Goal: Information Seeking & Learning: Learn about a topic

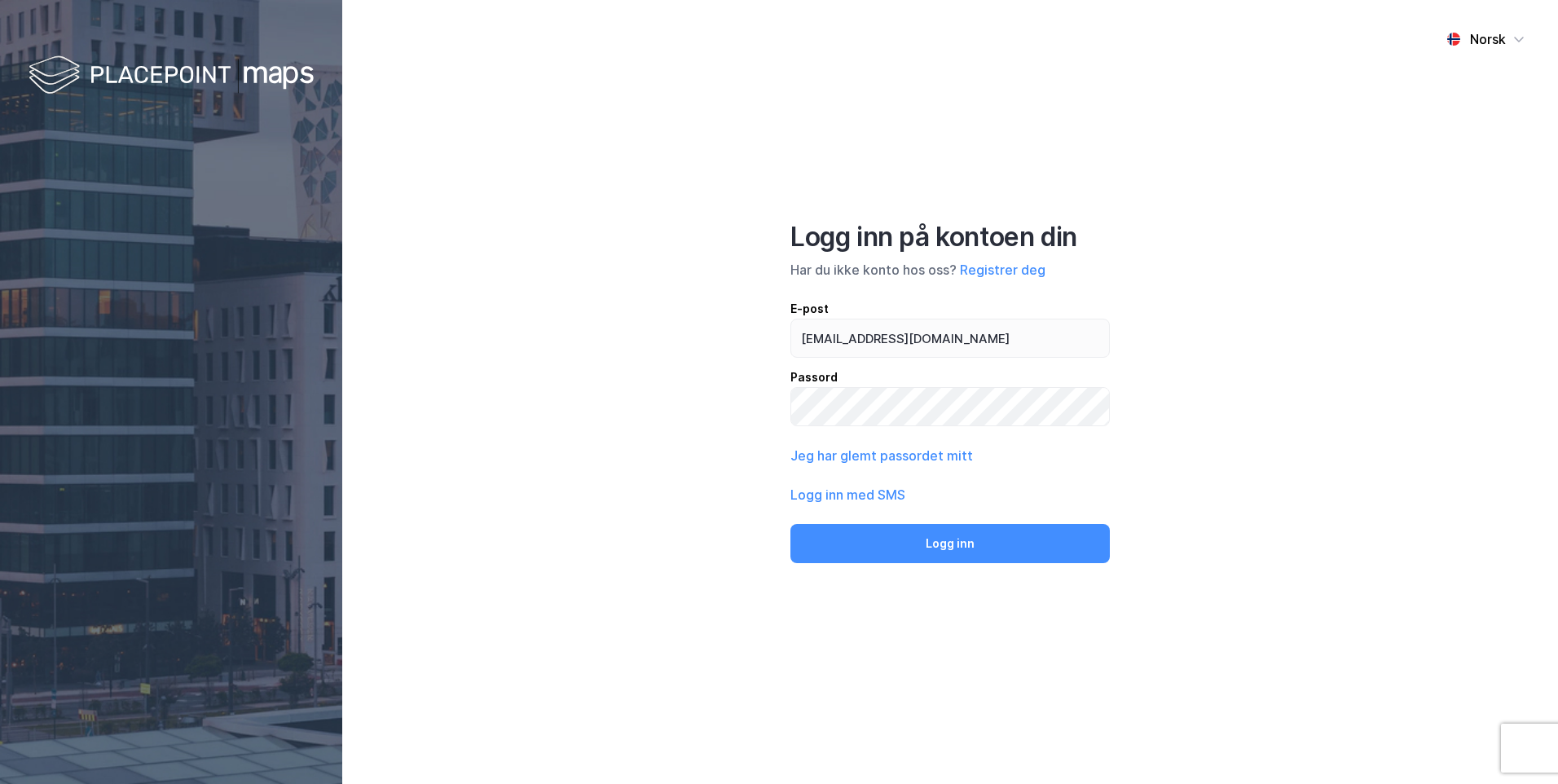
type input "[EMAIL_ADDRESS][DOMAIN_NAME]"
click at [900, 546] on button "Logg inn" at bounding box center [951, 543] width 320 height 39
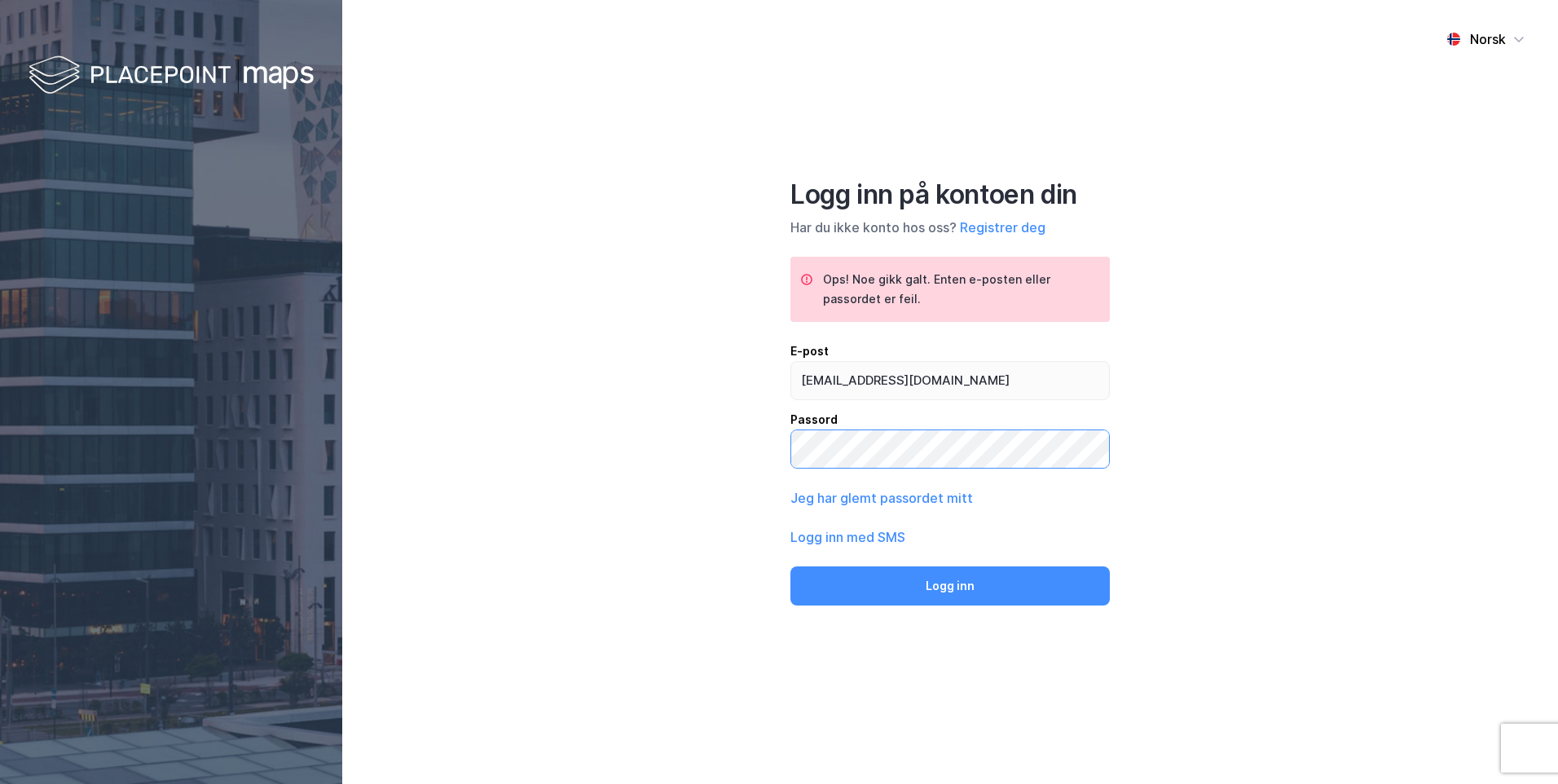
click at [780, 458] on div "Norsk Logg inn på kontoen din Har du ikke konto hos oss? Registrer deg Ops! Noe…" at bounding box center [951, 392] width 1216 height 784
click at [887, 575] on button "Logg inn" at bounding box center [951, 585] width 320 height 39
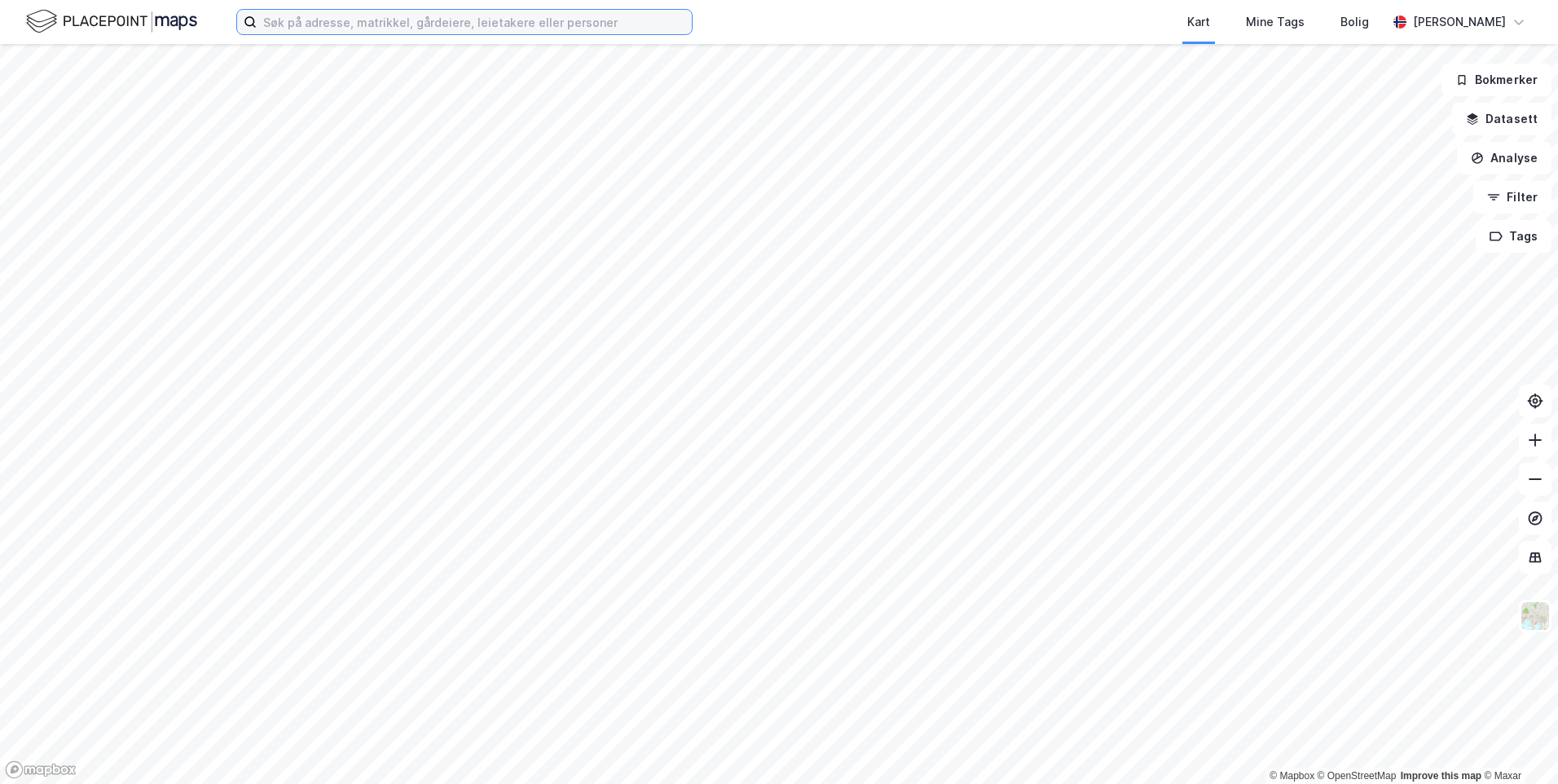
click at [362, 17] on input at bounding box center [474, 22] width 435 height 25
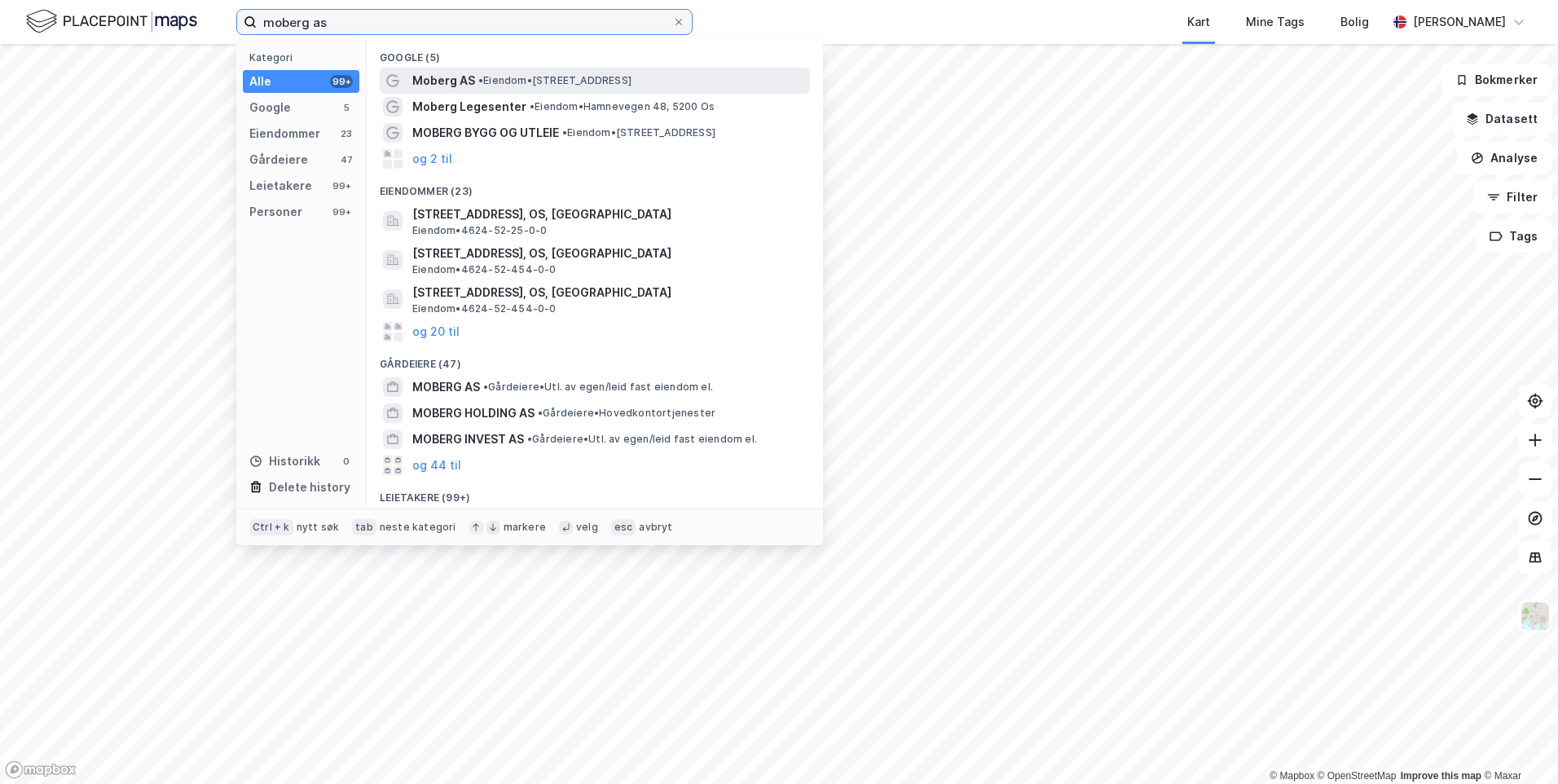
type input "moberg as"
click at [542, 80] on span "• Eiendom • [STREET_ADDRESS]" at bounding box center [555, 81] width 153 height 13
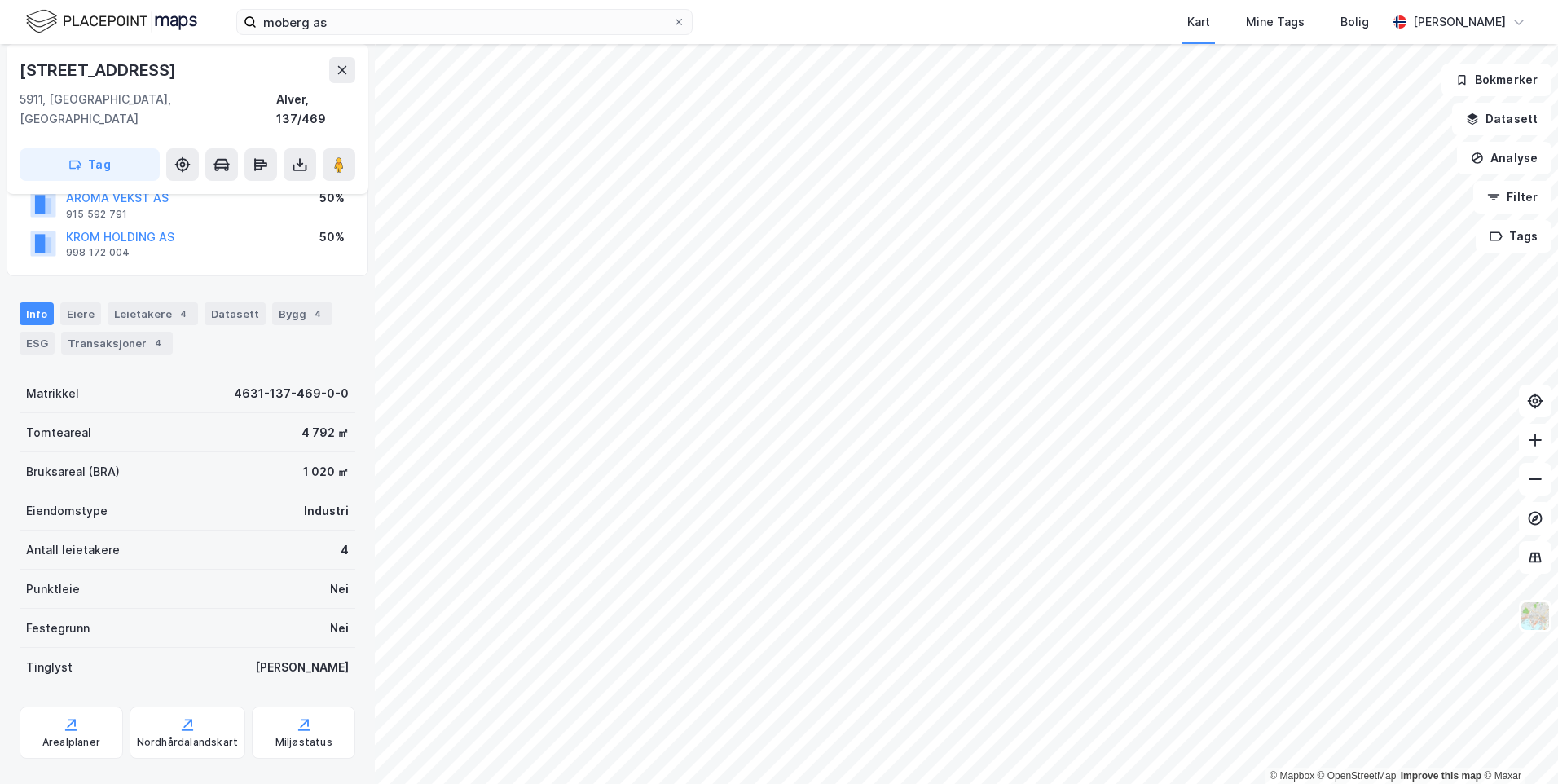
scroll to position [142, 0]
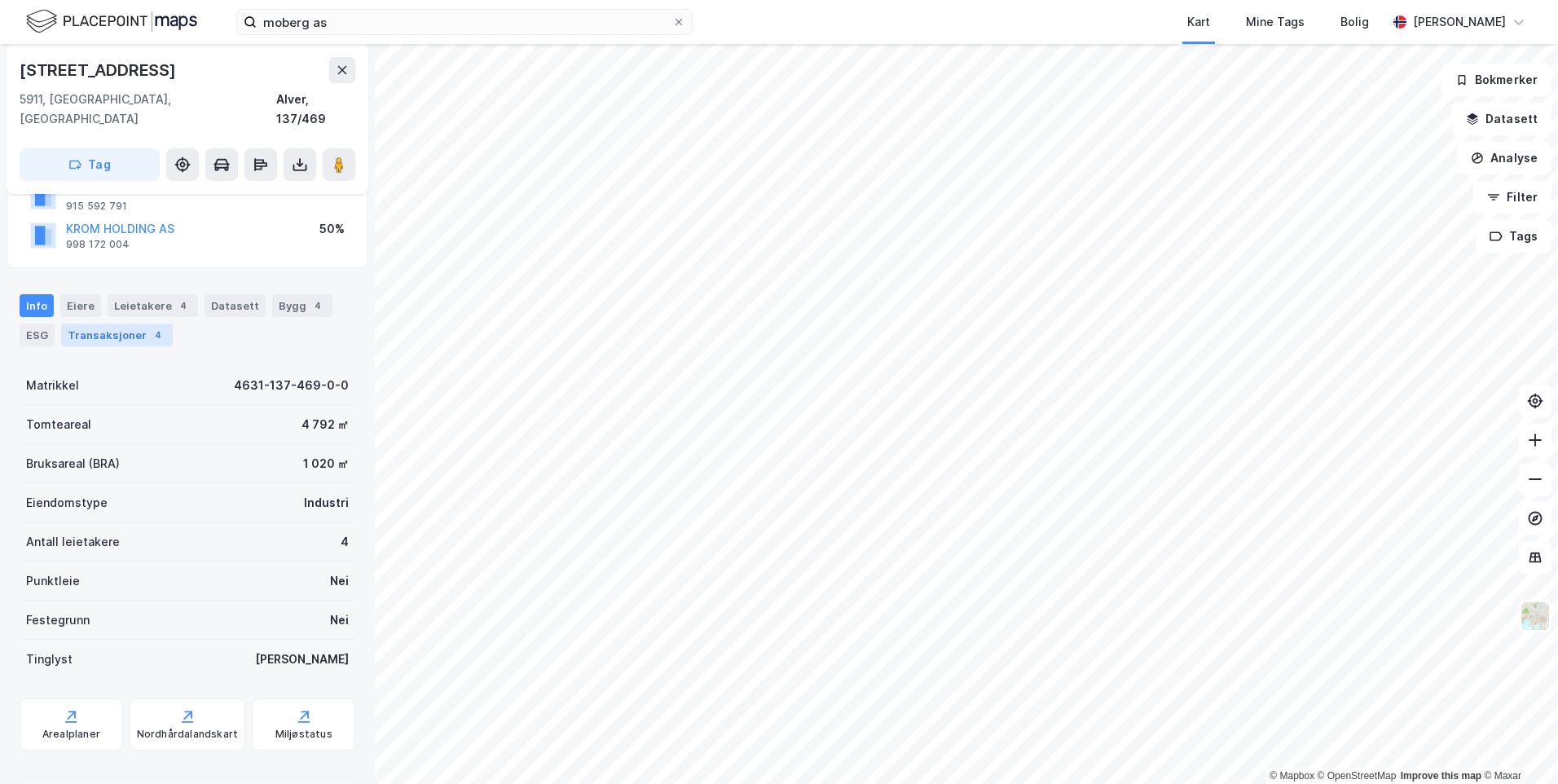
click at [123, 323] on div "Transaksjoner 4" at bounding box center [116, 335] width 111 height 23
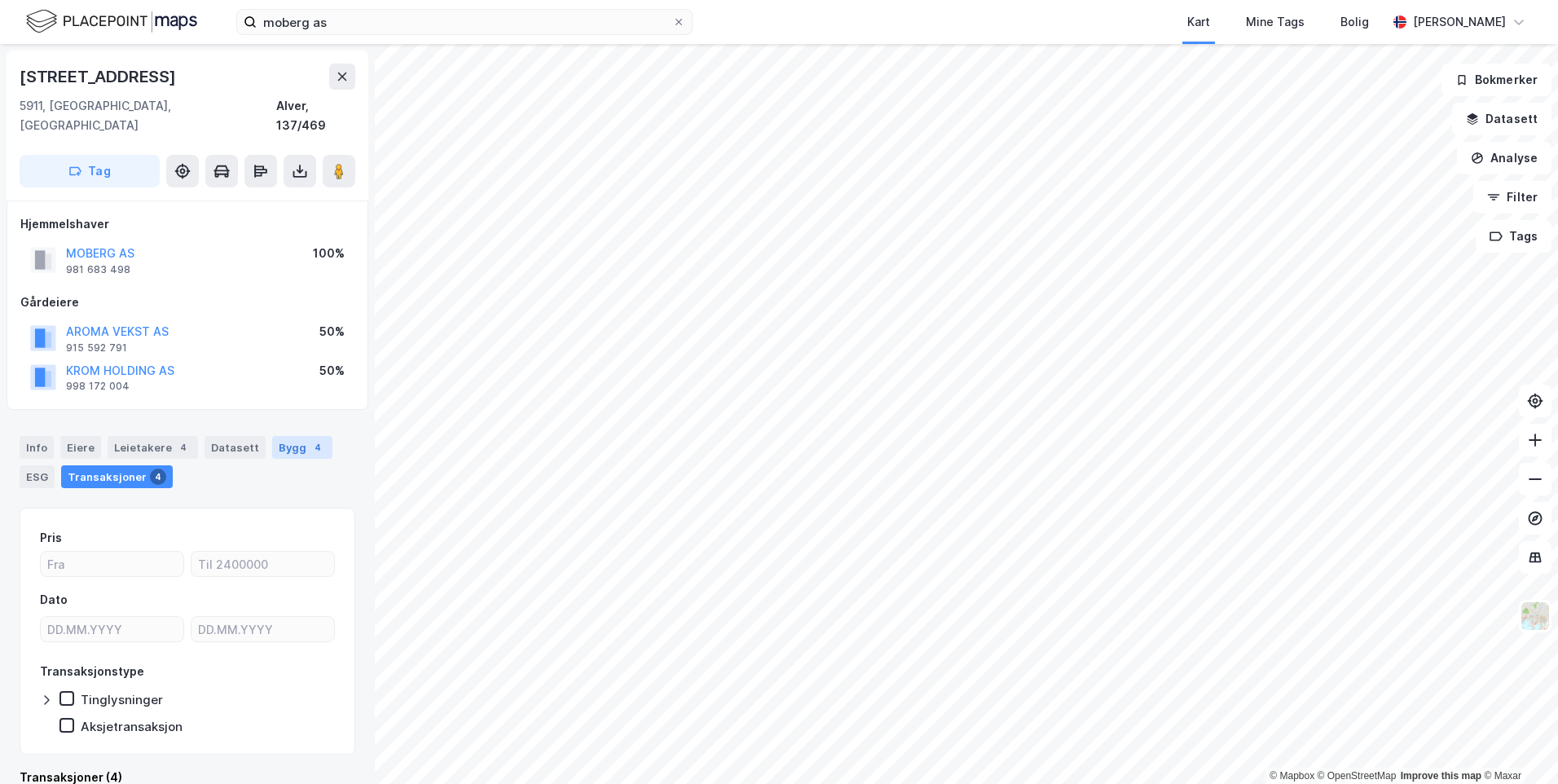
click at [272, 436] on div "Bygg 4" at bounding box center [302, 447] width 60 height 23
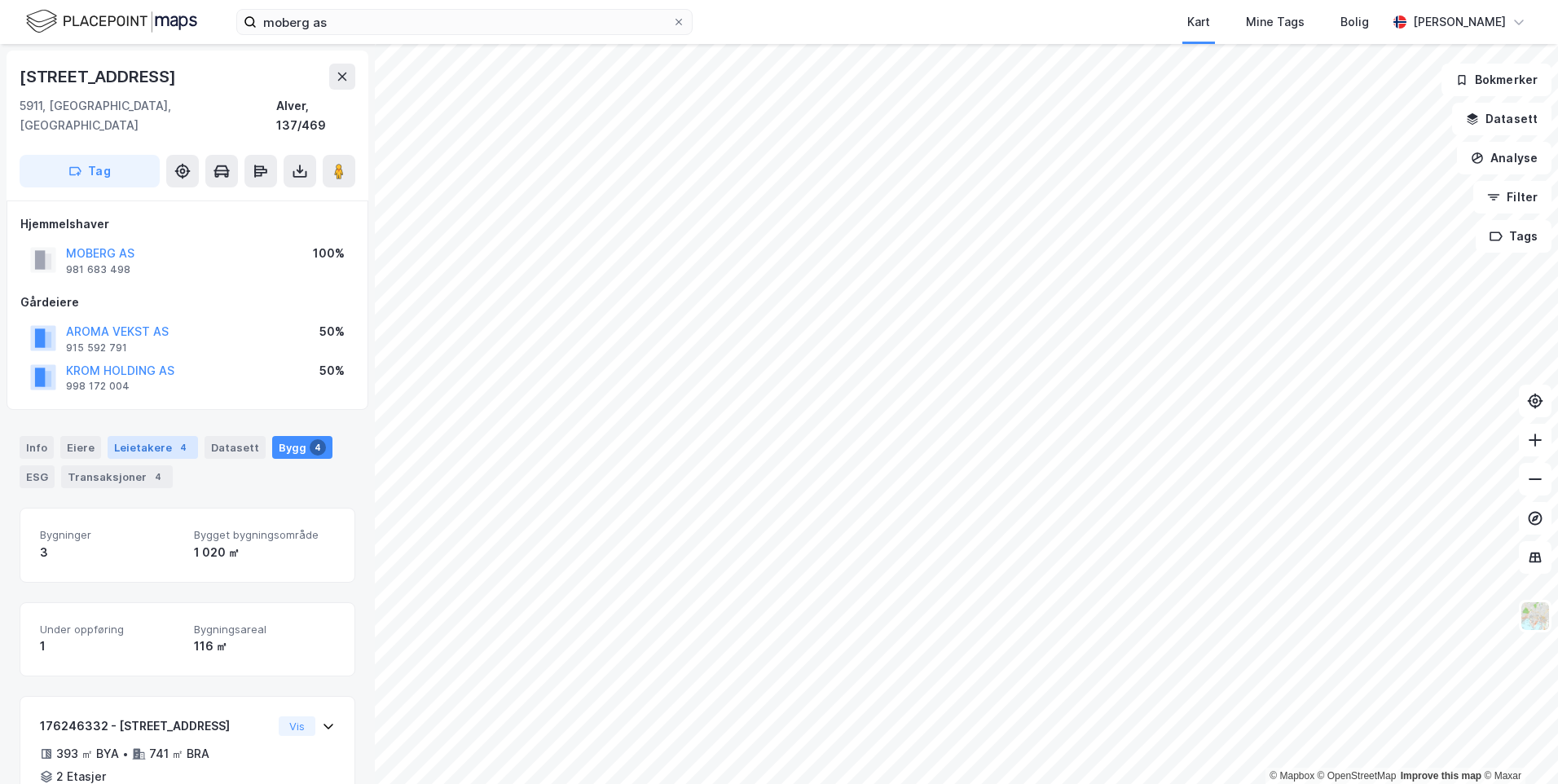
click at [164, 436] on div "Leietakere 4" at bounding box center [152, 447] width 90 height 23
